Goal: Task Accomplishment & Management: Use online tool/utility

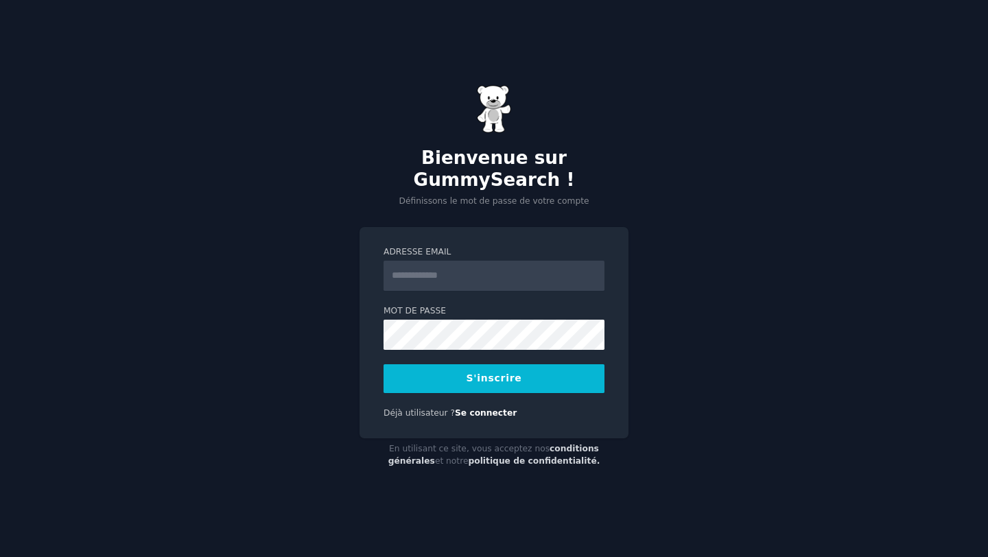
click at [464, 261] on input "Adresse email" at bounding box center [494, 276] width 221 height 30
type input "**********"
click at [489, 372] on button "S'inscrire" at bounding box center [494, 378] width 221 height 29
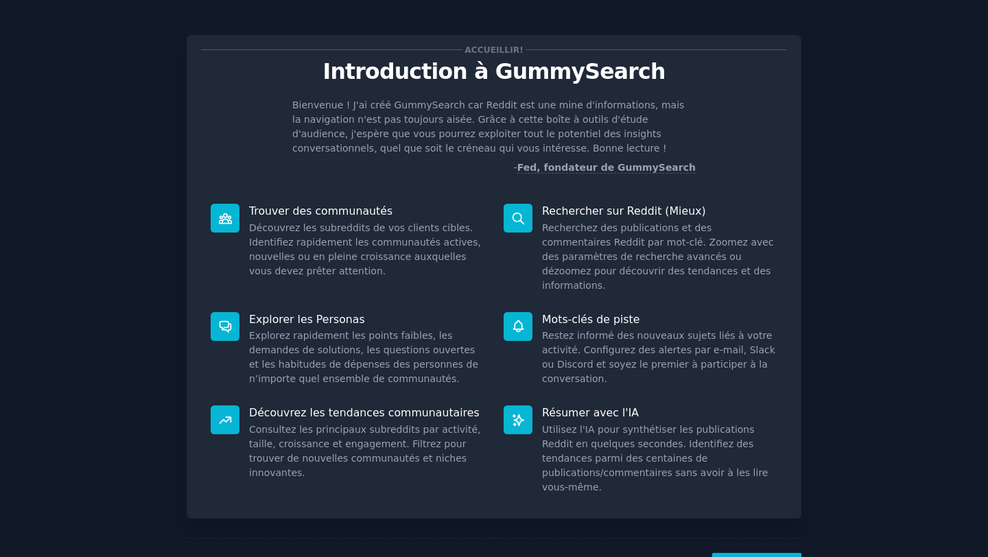
scroll to position [14, 0]
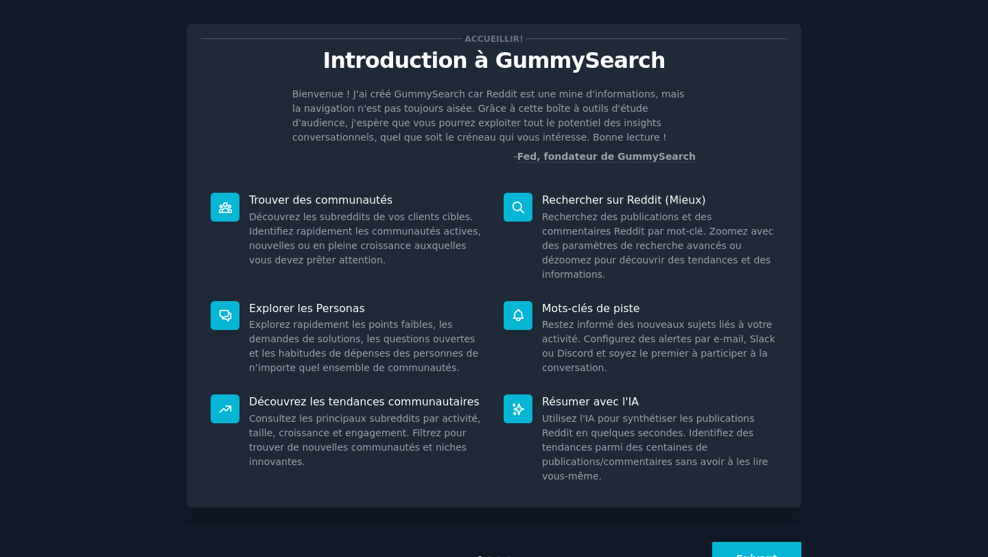
click at [749, 553] on font "Suivant" at bounding box center [756, 558] width 41 height 11
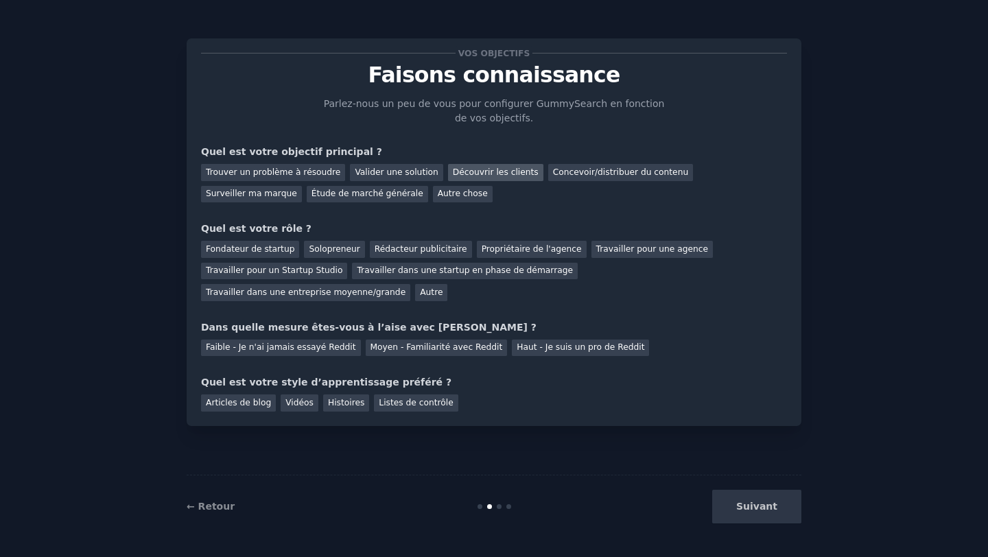
click at [491, 172] on font "Découvrir les clients" at bounding box center [496, 172] width 86 height 10
click at [330, 247] on font "Solopreneur" at bounding box center [334, 249] width 51 height 10
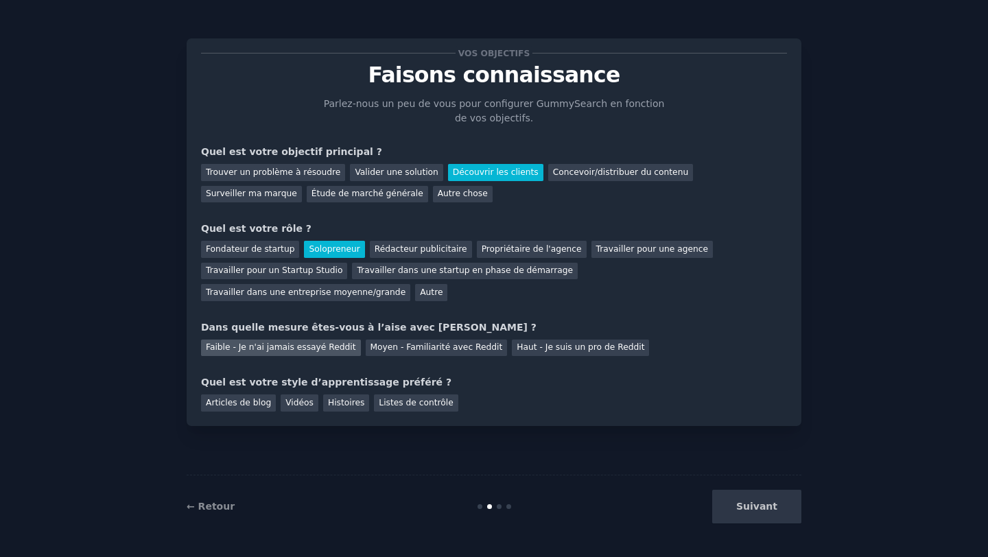
click at [292, 350] on font "Faible - Je n'ai jamais essayé Reddit" at bounding box center [281, 347] width 150 height 10
click at [760, 518] on div "Suivant" at bounding box center [698, 507] width 205 height 34
click at [762, 509] on div "Suivant" at bounding box center [698, 507] width 205 height 34
click at [238, 405] on font "Articles de blog" at bounding box center [238, 403] width 65 height 10
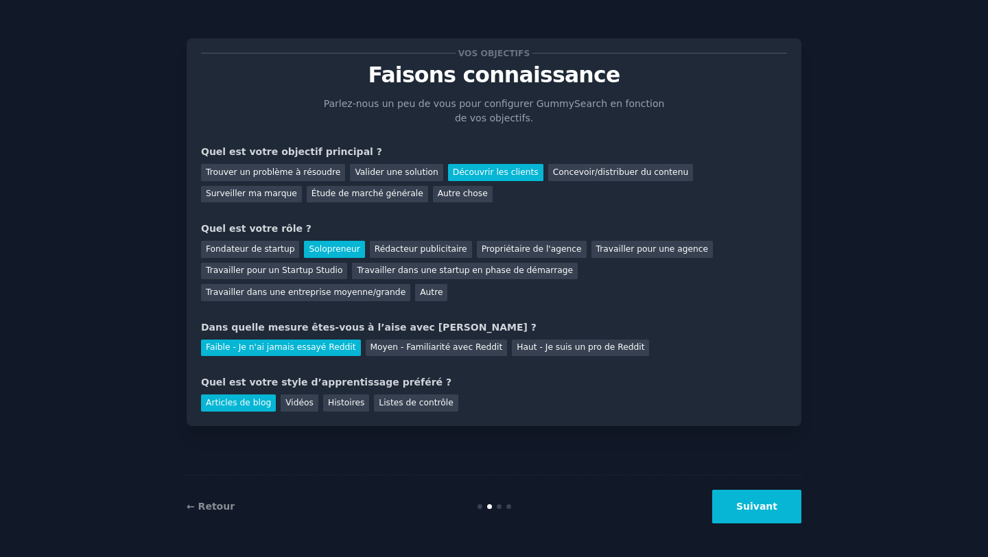
click at [755, 498] on button "Suivant" at bounding box center [756, 507] width 89 height 34
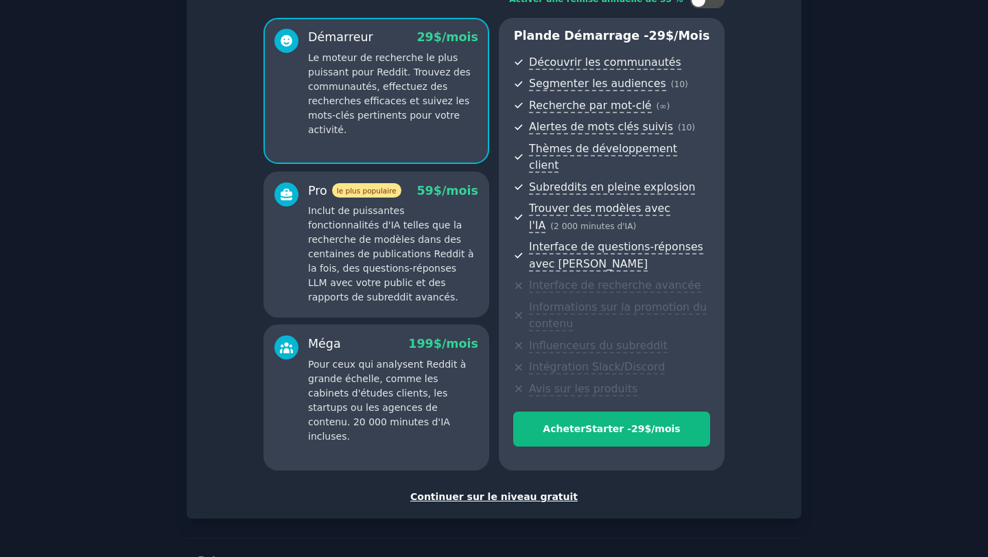
scroll to position [132, 0]
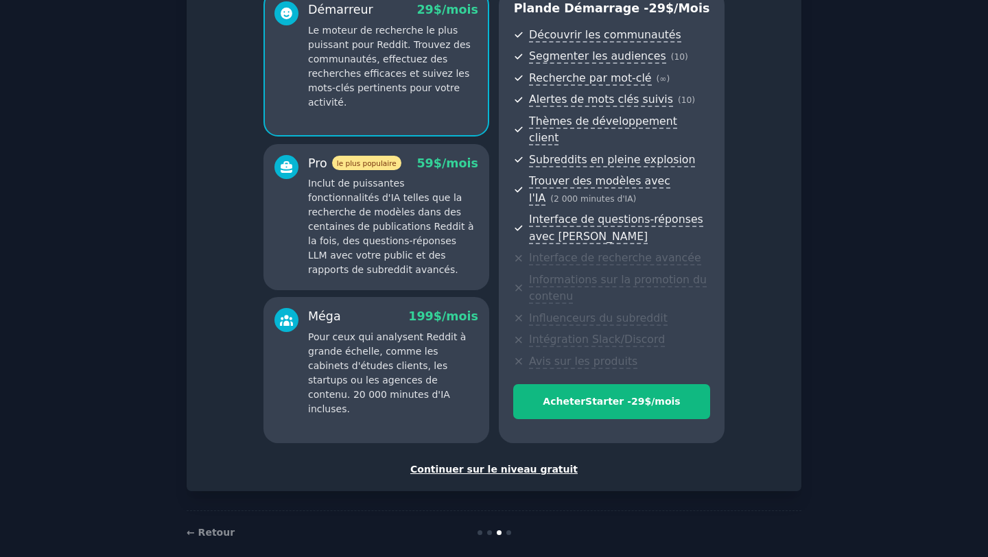
click at [503, 464] on font "Continuer sur le niveau gratuit" at bounding box center [493, 469] width 167 height 11
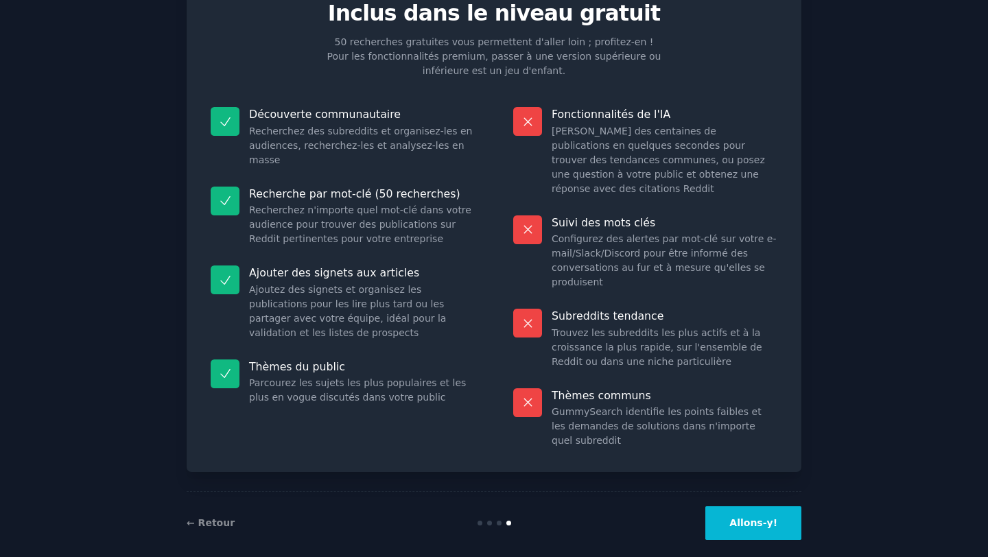
scroll to position [64, 0]
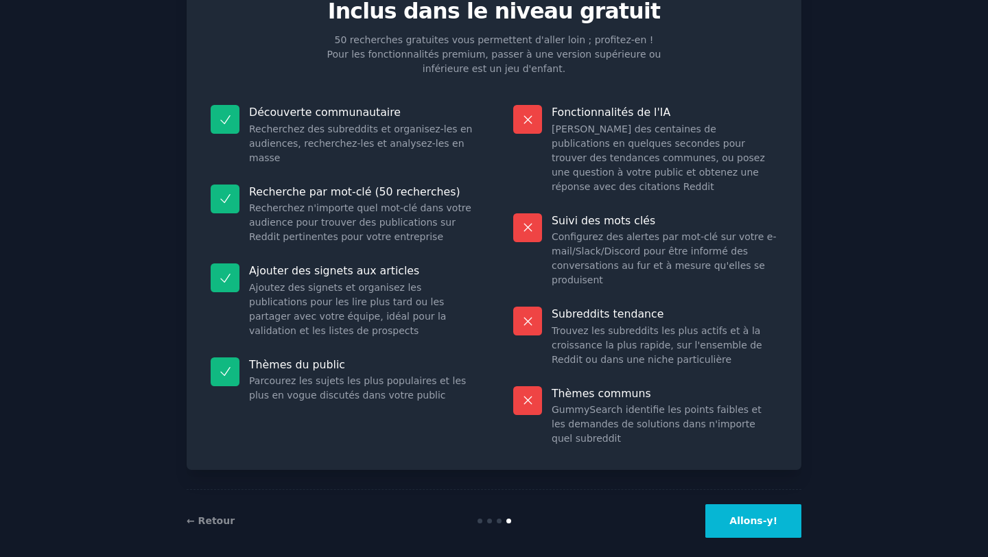
click at [762, 515] on font "Allons-y!" at bounding box center [753, 520] width 48 height 11
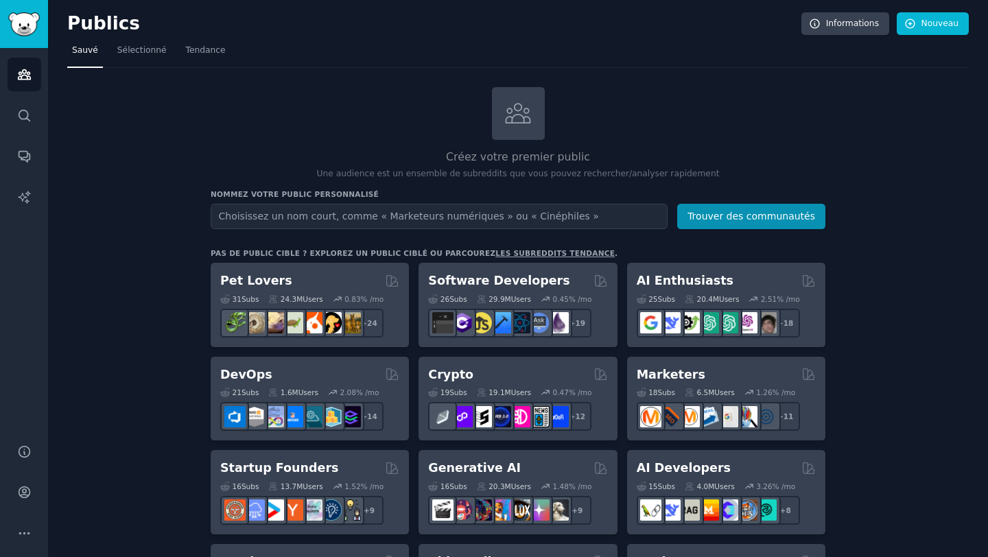
click at [307, 221] on input "text" at bounding box center [439, 216] width 457 height 25
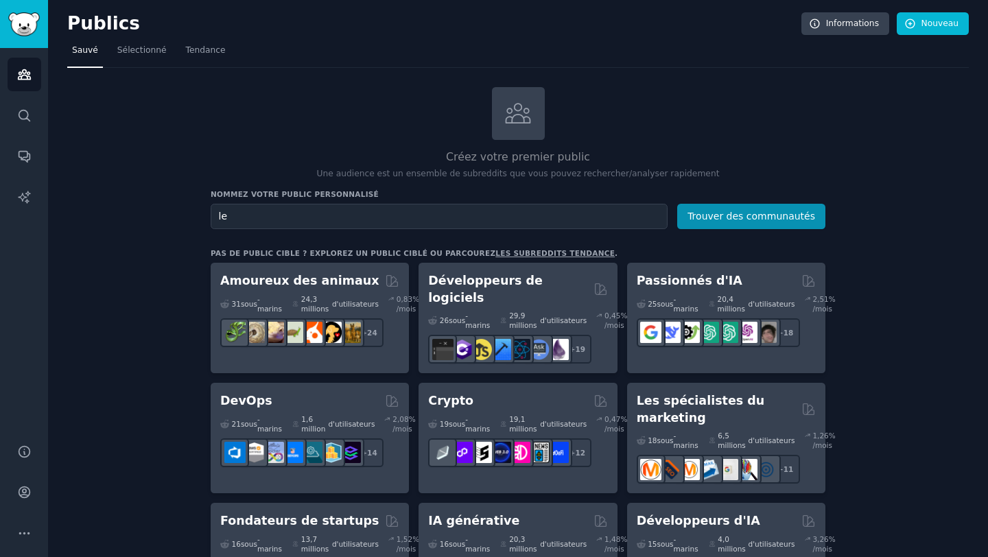
type input "l"
click at [751, 217] on font "Trouver des communautés" at bounding box center [751, 216] width 128 height 11
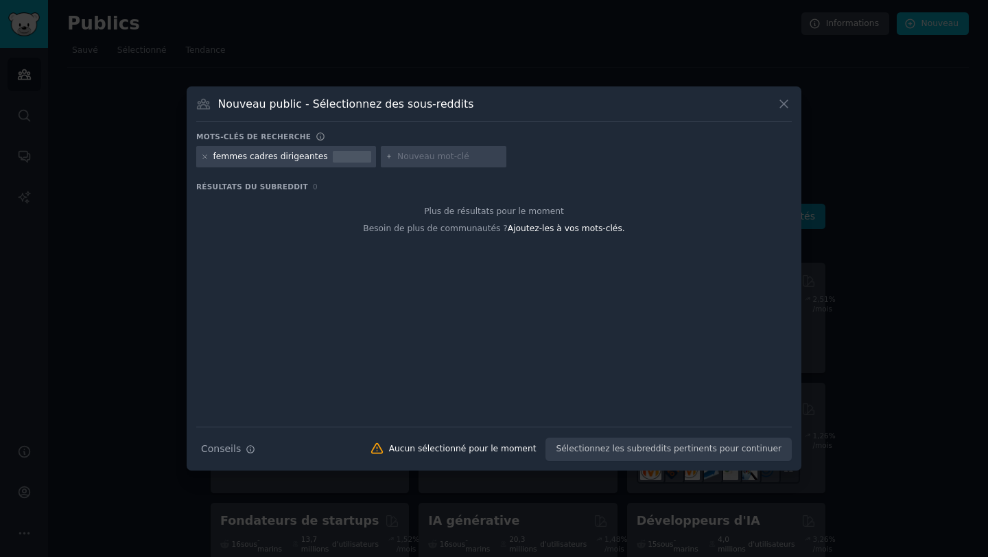
click at [623, 449] on div "Conseils de recherche Conseils Aucun sélectionné pour le moment Sélectionnez le…" at bounding box center [494, 444] width 596 height 34
click at [784, 104] on icon at bounding box center [784, 104] width 14 height 14
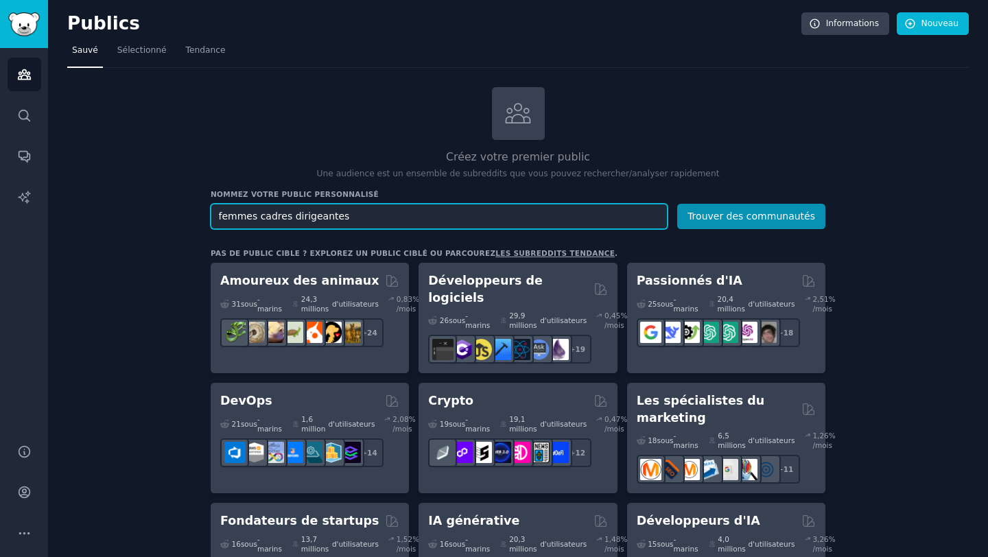
drag, startPoint x: 367, startPoint y: 215, endPoint x: 185, endPoint y: 210, distance: 182.6
type input "leader"
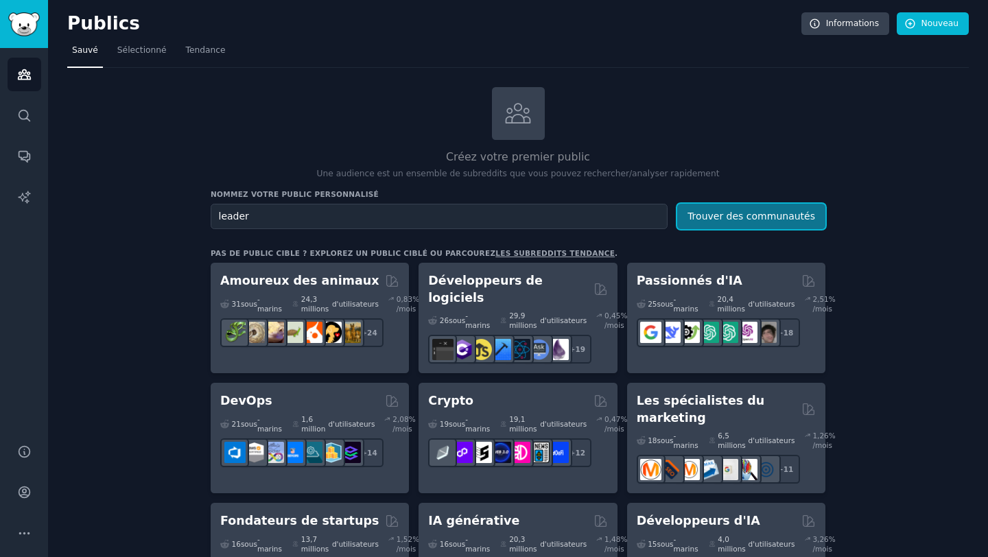
click at [771, 220] on font "Trouver des communautés" at bounding box center [751, 216] width 128 height 11
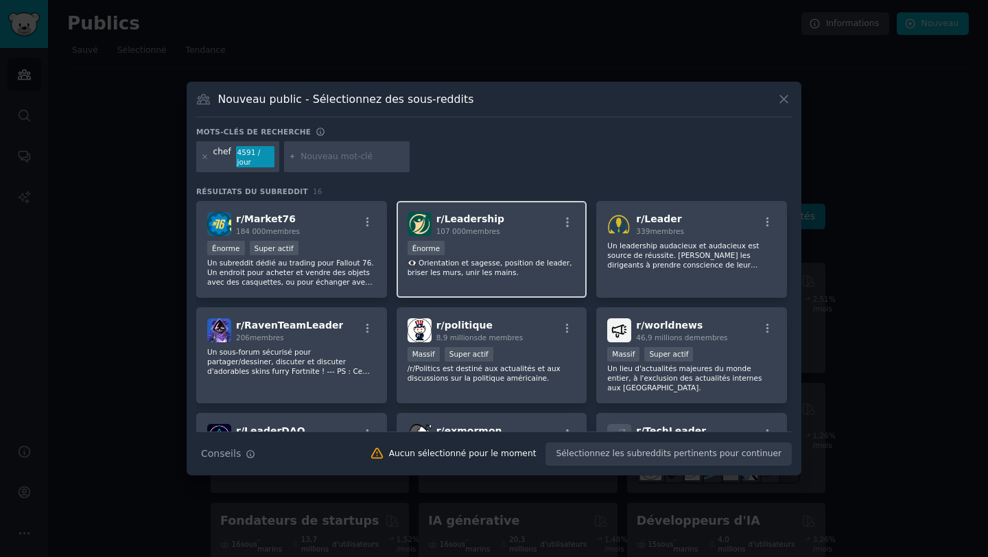
click at [486, 261] on font "👁️‍🗨️ Orientation et sagesse, position de leader, briser les murs, unir les mai…" at bounding box center [490, 268] width 165 height 18
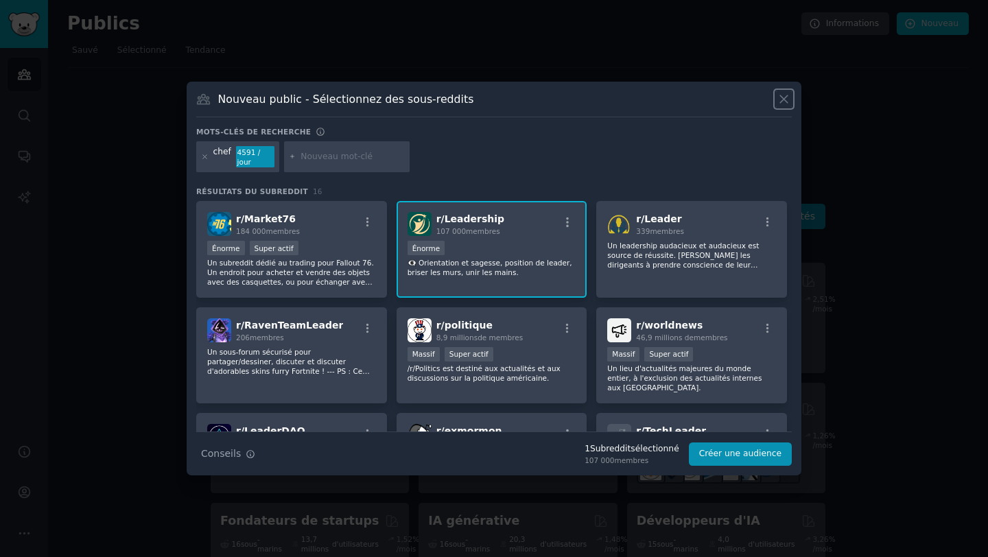
click at [783, 102] on icon at bounding box center [784, 99] width 14 height 14
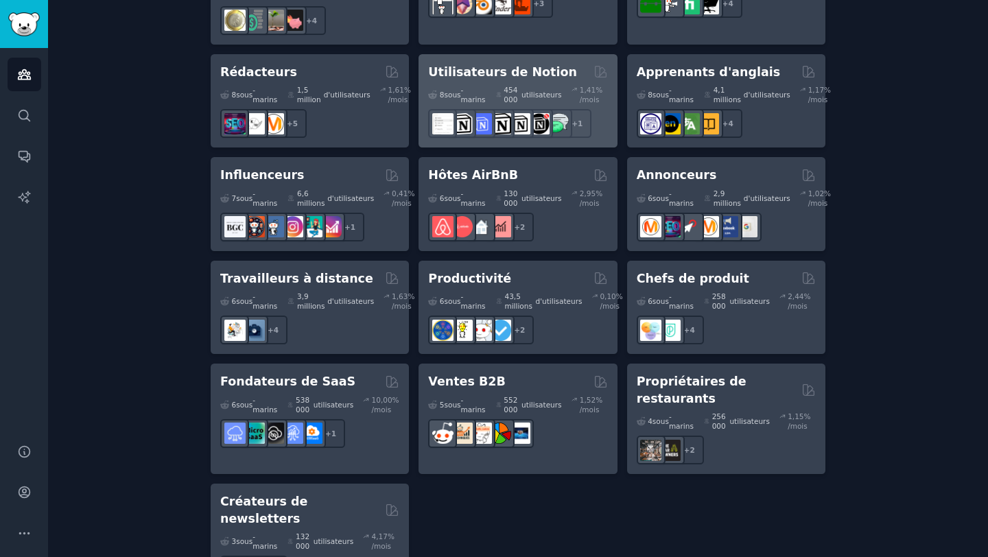
scroll to position [1033, 0]
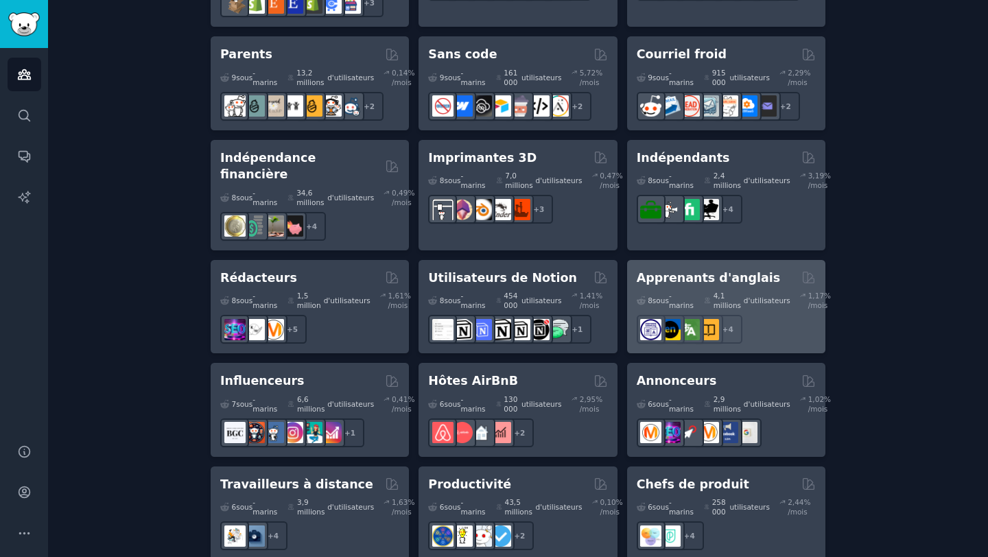
click at [685, 271] on font "Apprenants d'anglais" at bounding box center [709, 278] width 144 height 14
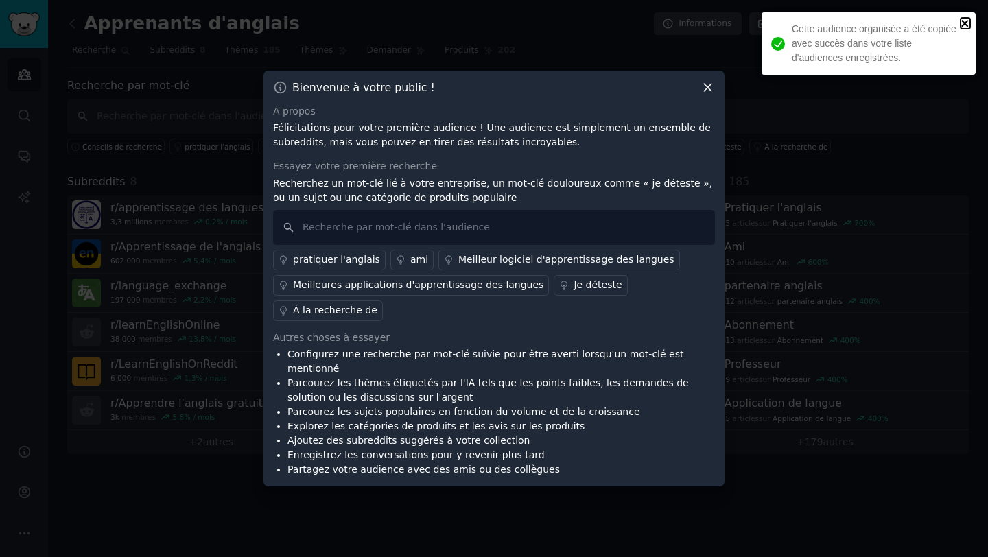
click at [968, 25] on icon "fermer" at bounding box center [965, 23] width 10 height 11
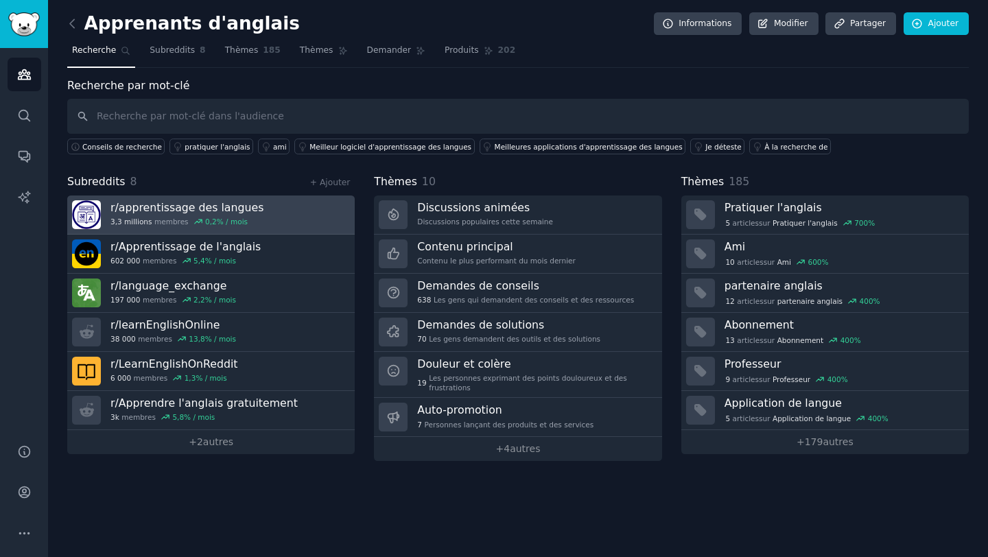
click at [177, 207] on font "apprentissage des langues" at bounding box center [191, 207] width 145 height 13
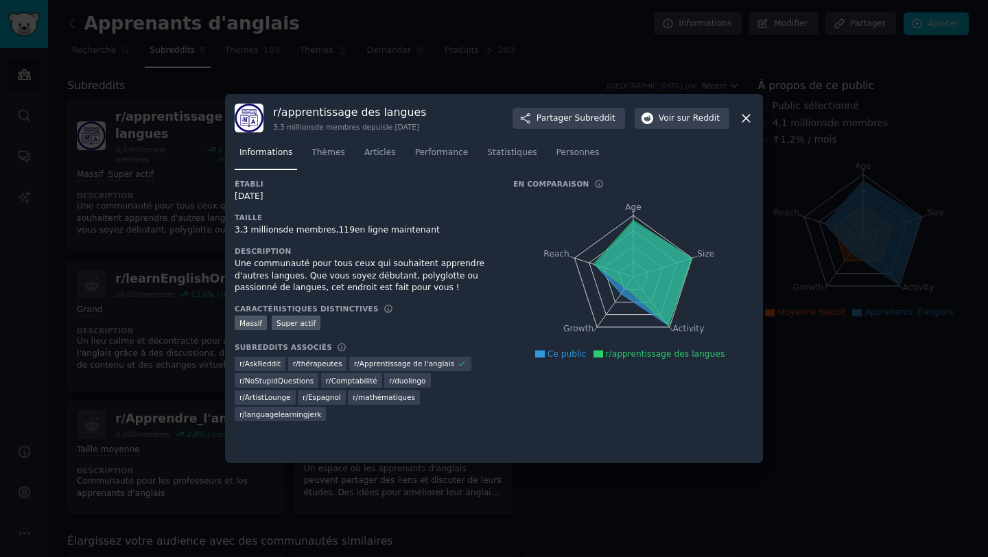
click at [747, 117] on icon at bounding box center [746, 118] width 14 height 14
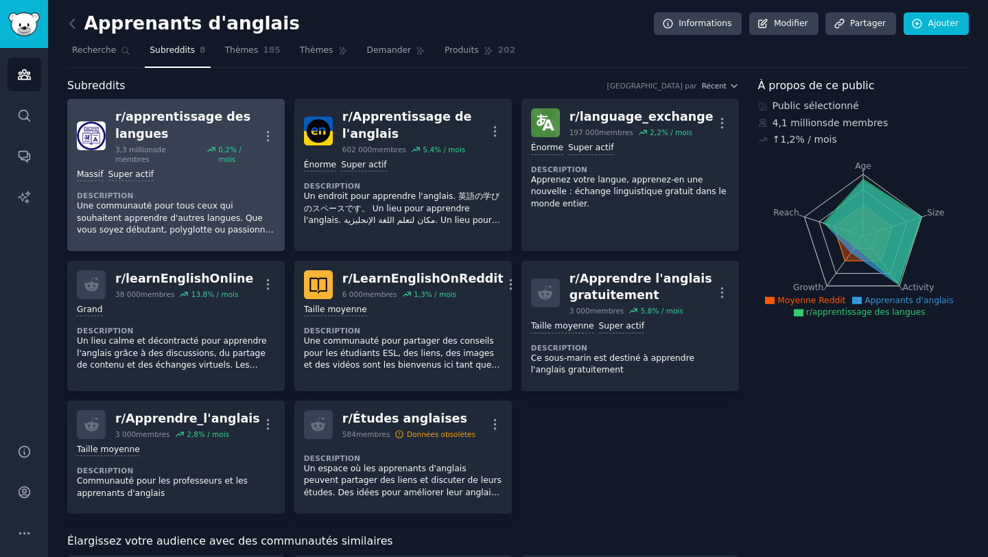
click at [190, 211] on p "Une communauté pour tous ceux qui souhaitent apprendre d'autres langues. Que vo…" at bounding box center [176, 218] width 198 height 36
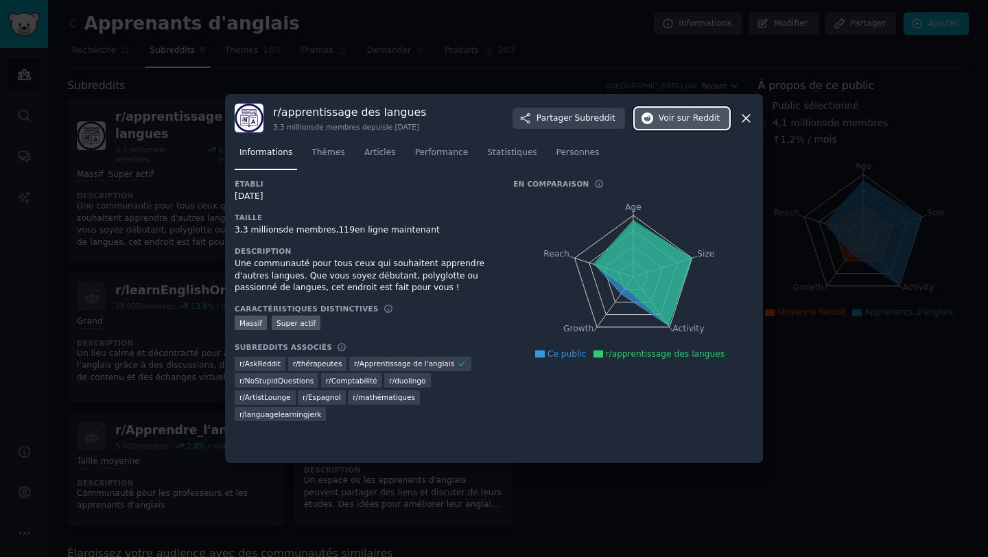
click at [677, 116] on span "Voir sur Reddit" at bounding box center [689, 119] width 61 height 12
